Goal: Navigation & Orientation: Find specific page/section

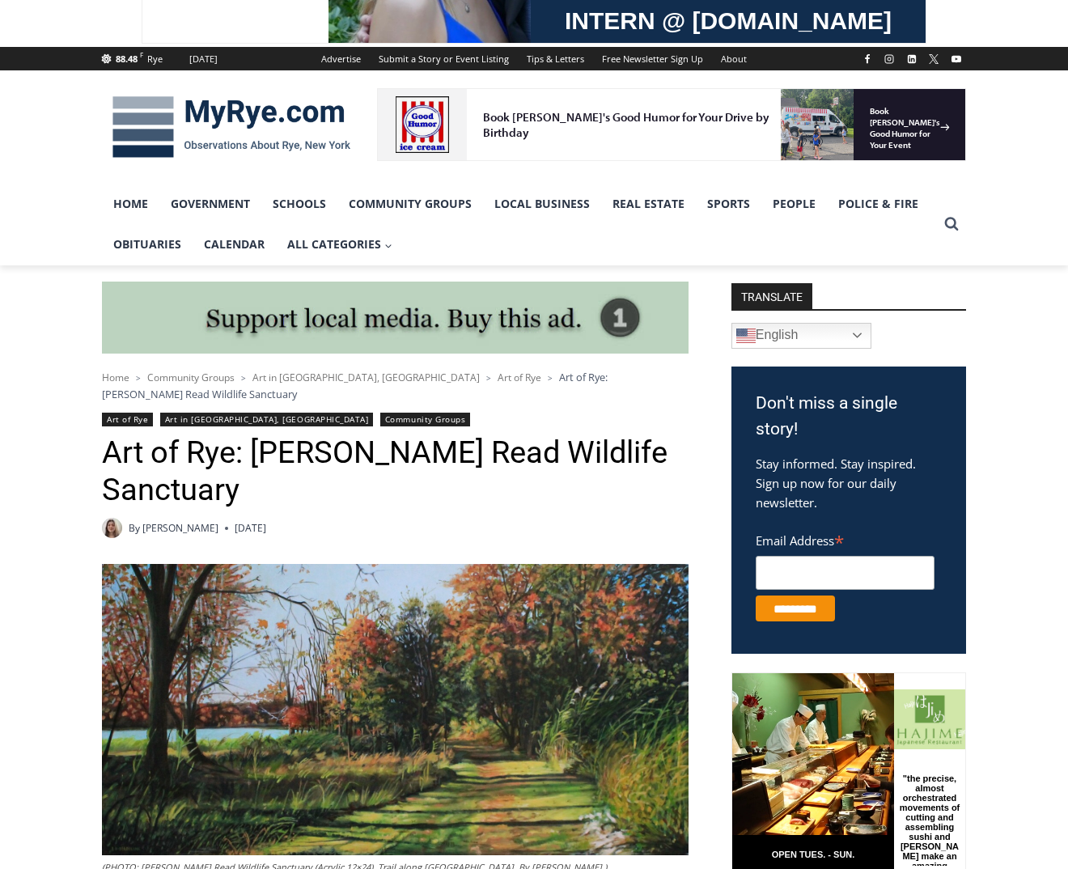
scroll to position [405, 0]
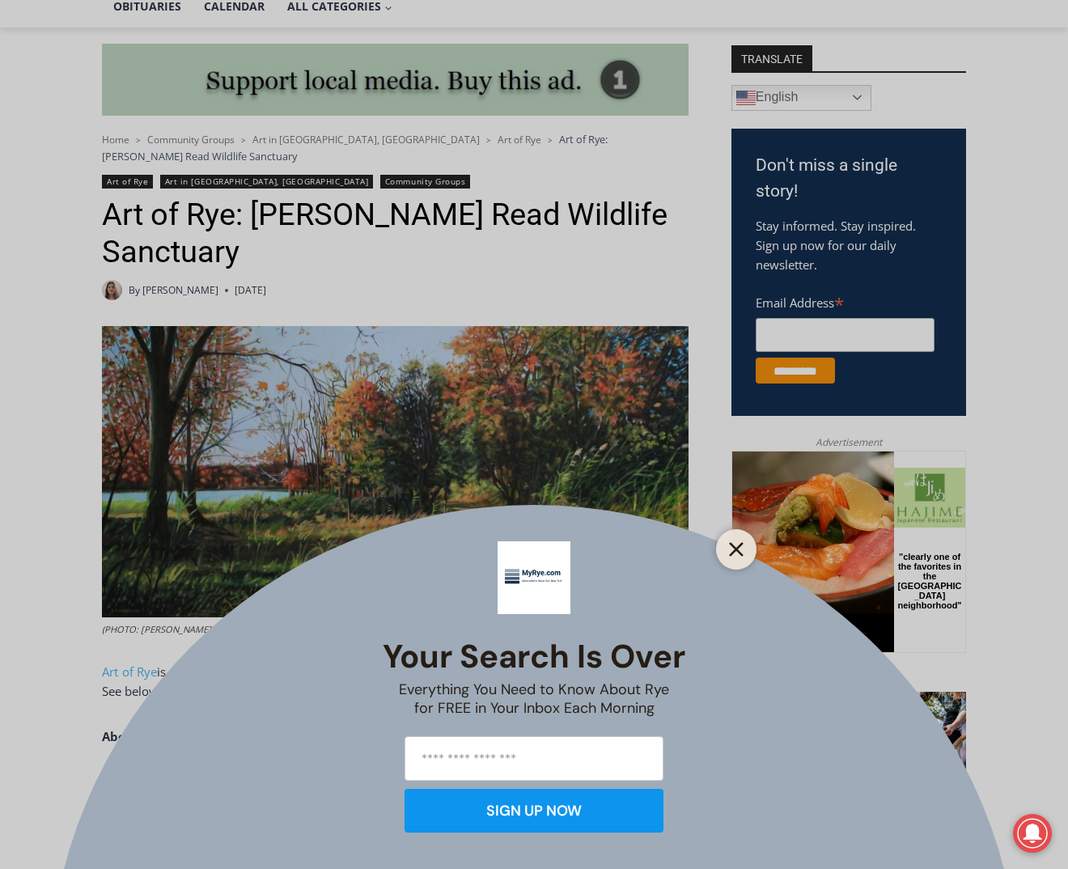
click at [725, 549] on button "Close" at bounding box center [736, 549] width 23 height 23
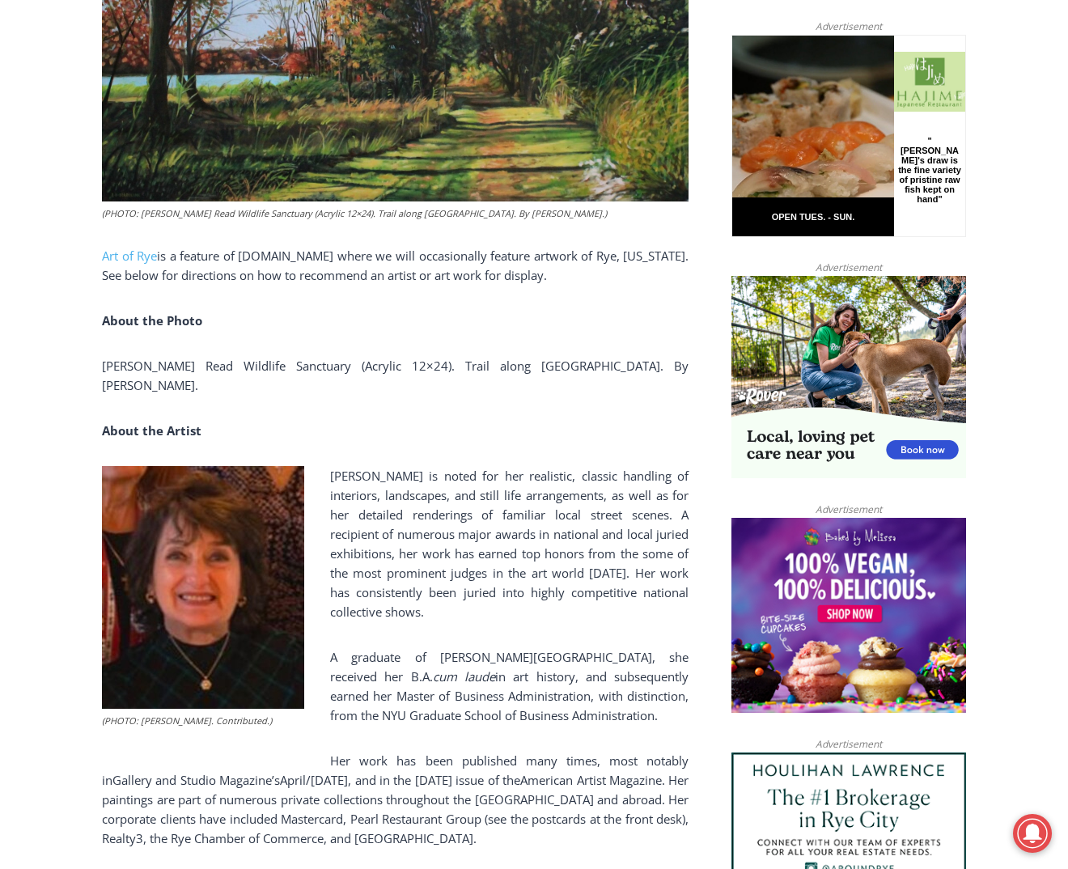
scroll to position [809, 0]
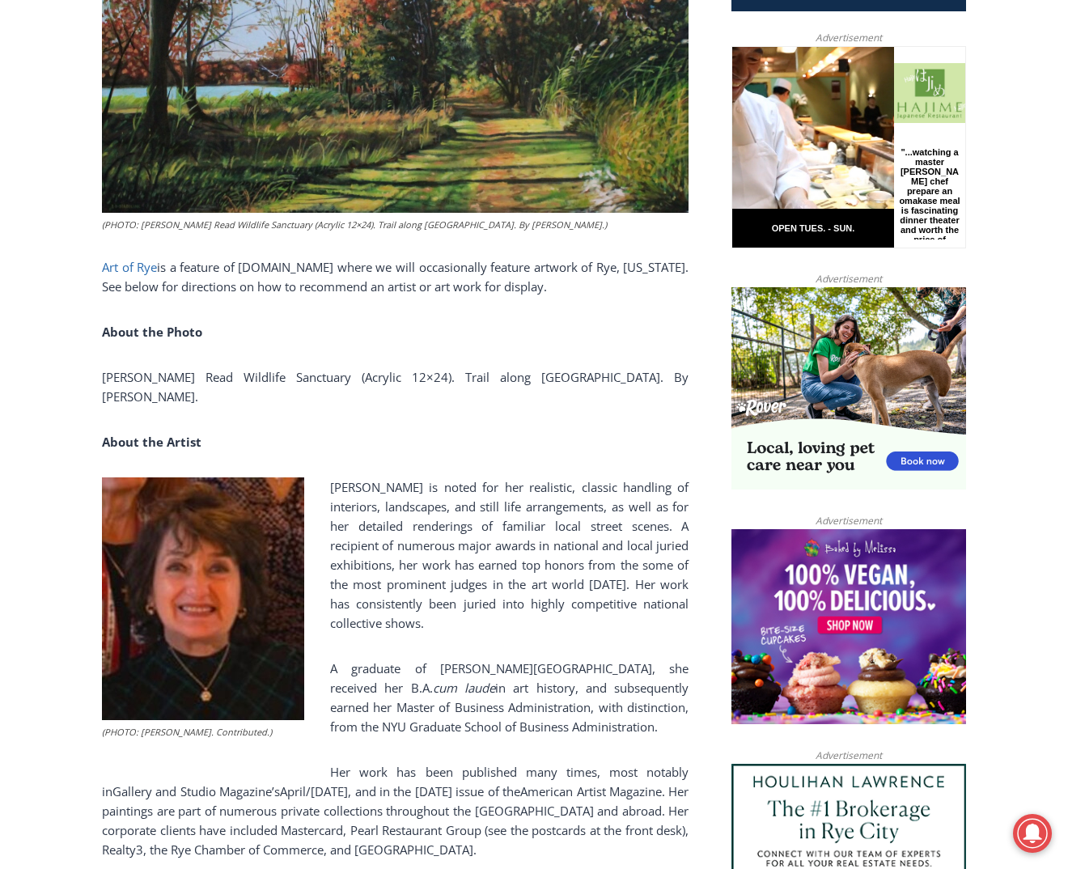
click at [113, 259] on link "Art of Rye" at bounding box center [129, 267] width 55 height 16
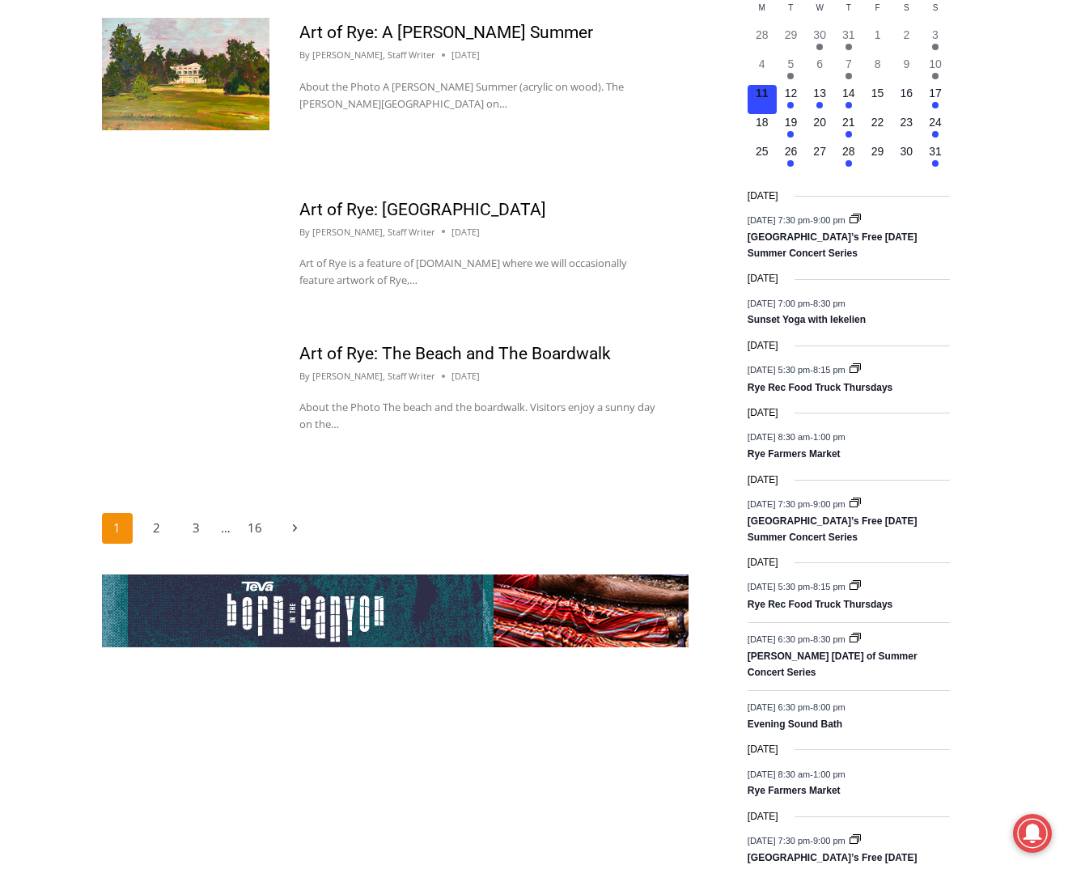
scroll to position [2428, 0]
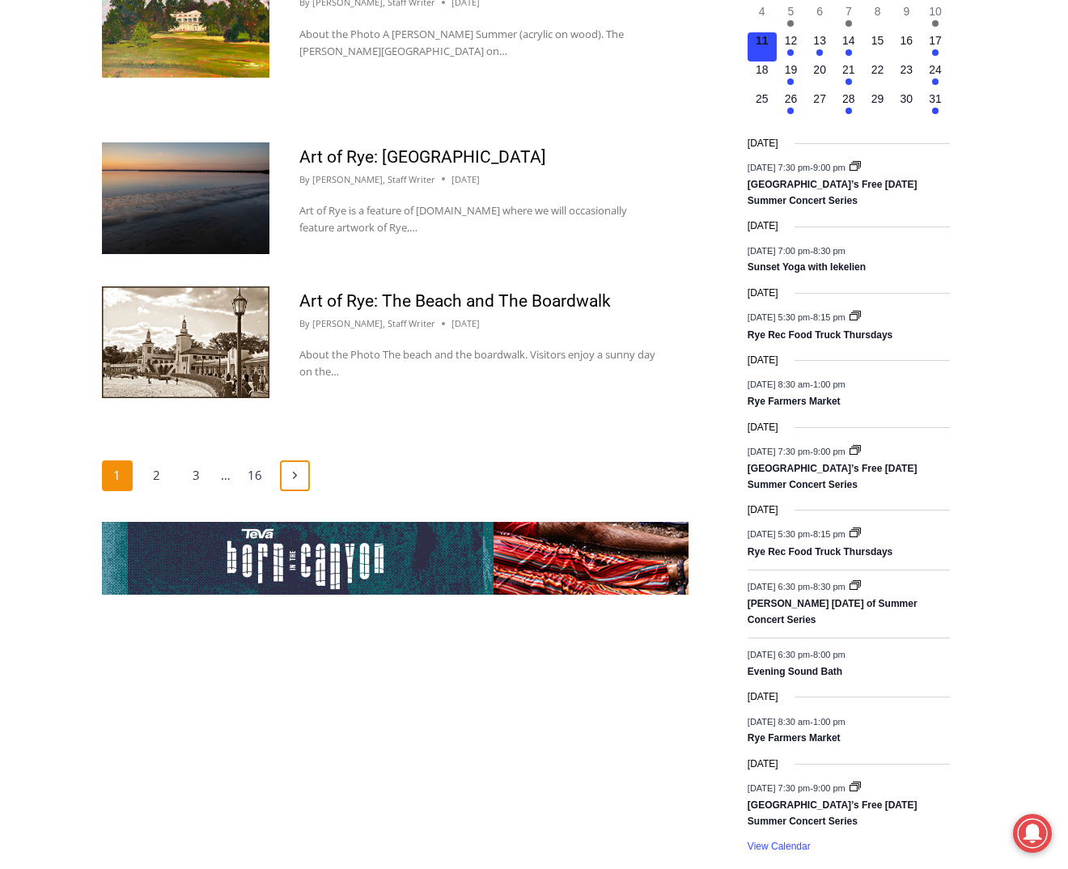
click at [295, 469] on icon "Next" at bounding box center [295, 475] width 12 height 12
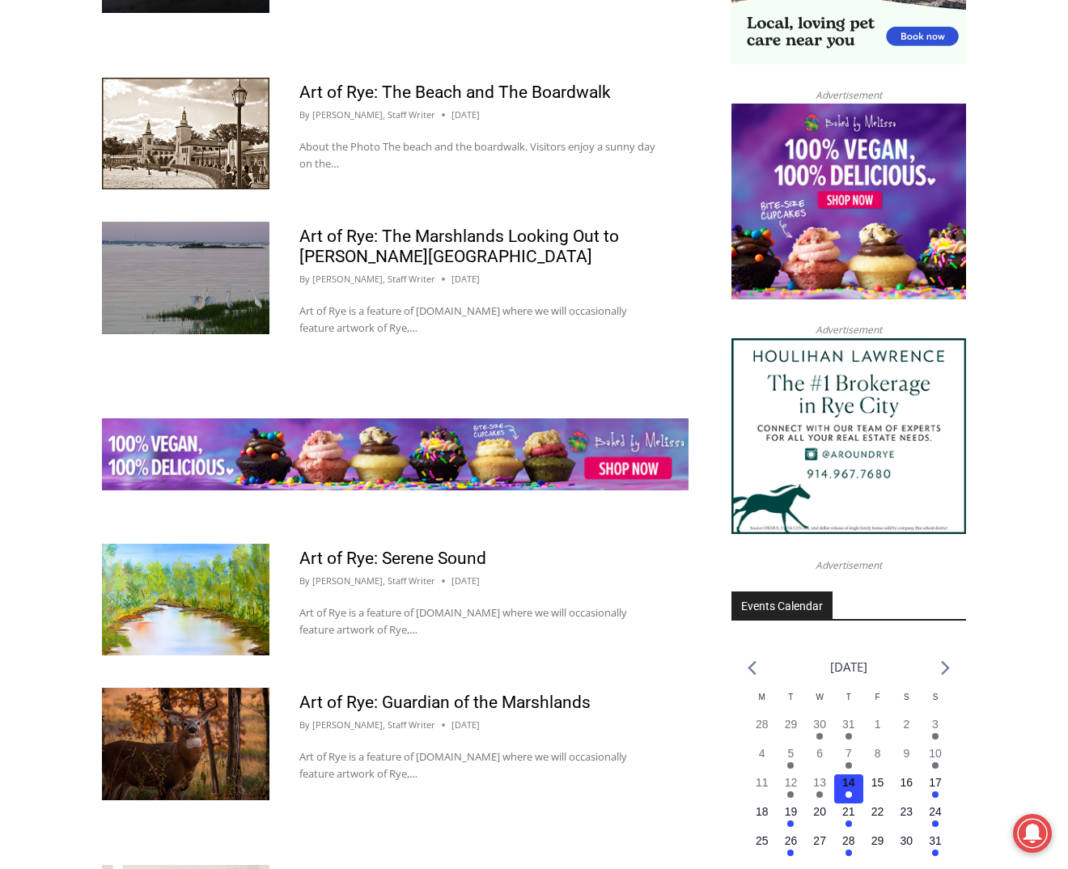
scroll to position [1700, 0]
